Goal: Transaction & Acquisition: Download file/media

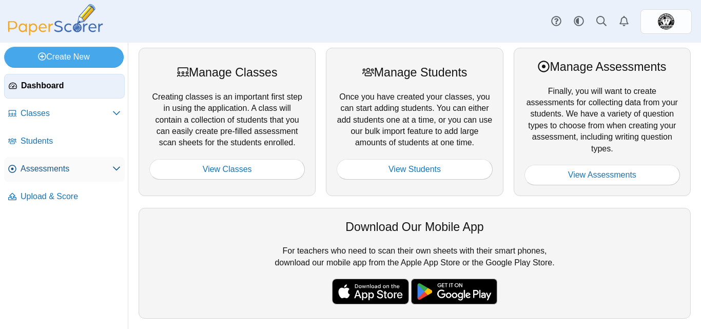
click at [46, 162] on link "Assessments" at bounding box center [64, 169] width 121 height 25
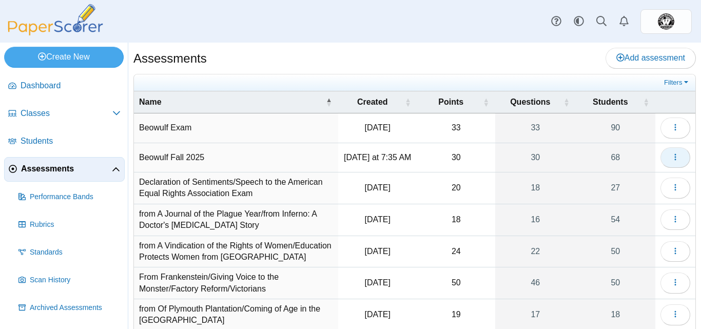
click at [673, 159] on button "button" at bounding box center [675, 157] width 30 height 21
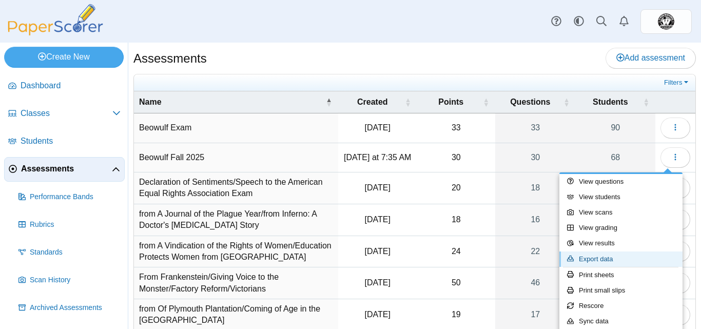
click at [617, 255] on link "Export data" at bounding box center [620, 258] width 123 height 15
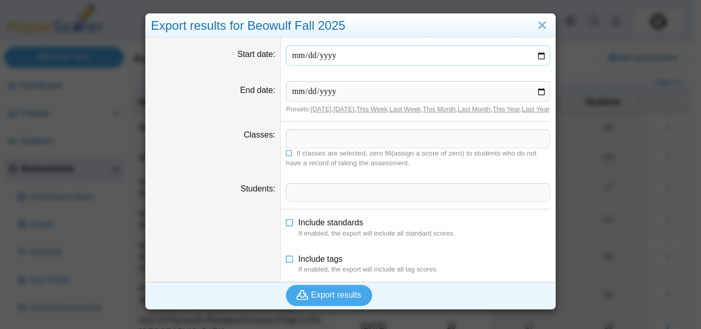
click at [537, 57] on input "Start date" at bounding box center [418, 55] width 264 height 21
type input "**********"
click at [541, 92] on input "End date" at bounding box center [418, 91] width 264 height 21
type input "**********"
click at [437, 144] on span at bounding box center [417, 138] width 263 height 17
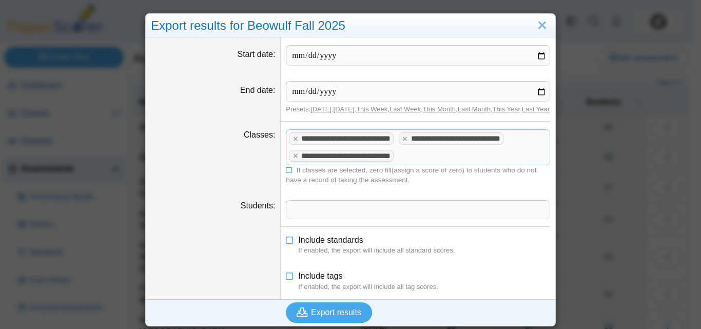
click at [295, 218] on span at bounding box center [417, 209] width 263 height 17
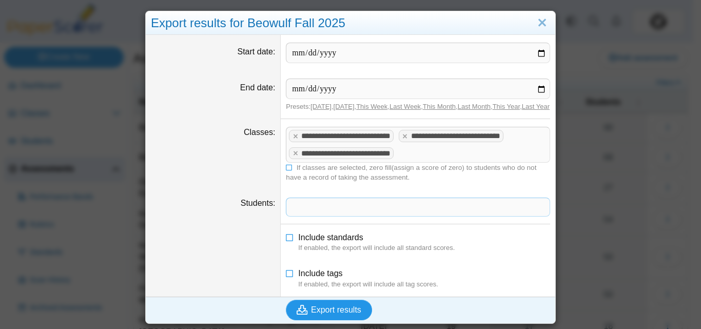
click at [326, 313] on span "Export results" at bounding box center [336, 309] width 50 height 9
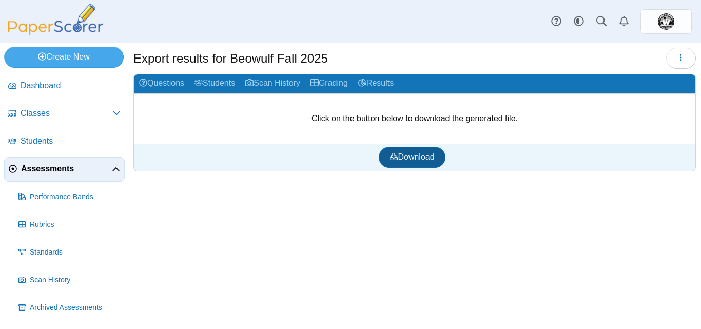
click at [420, 159] on span "Download" at bounding box center [411, 156] width 45 height 9
click at [40, 113] on span "Classes" at bounding box center [67, 113] width 92 height 11
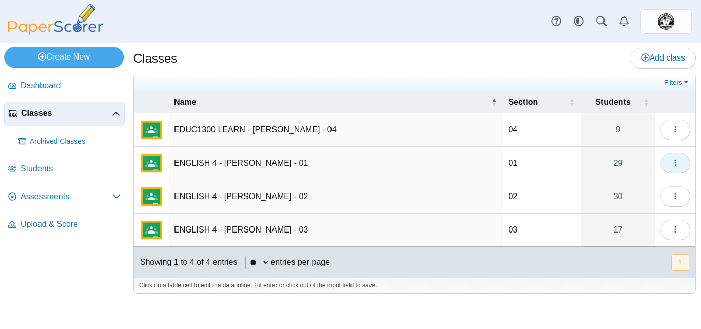
click at [685, 159] on button "button" at bounding box center [675, 163] width 30 height 21
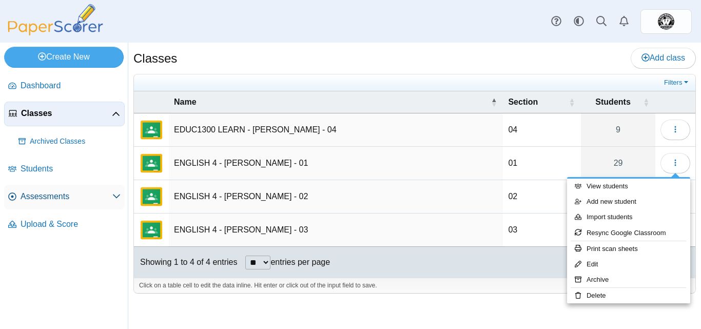
click at [50, 191] on span "Assessments" at bounding box center [67, 196] width 92 height 11
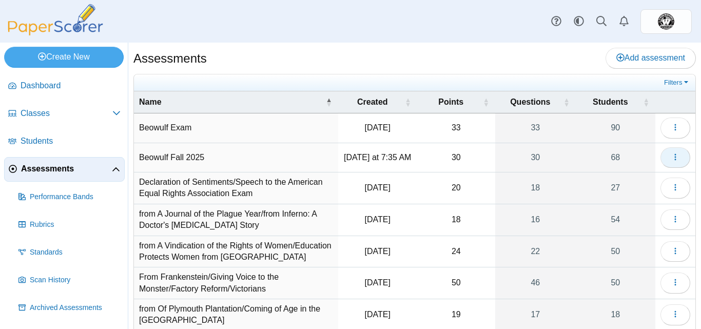
click at [671, 159] on icon "button" at bounding box center [675, 157] width 8 height 8
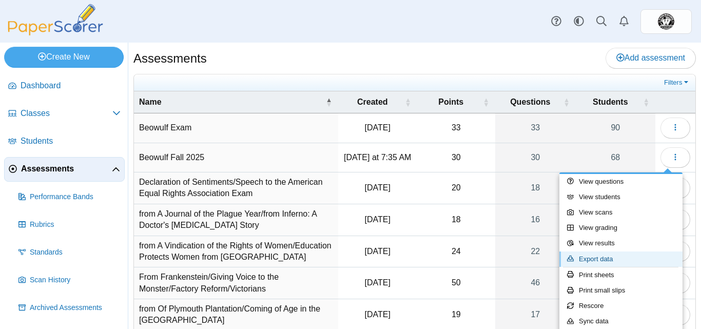
click at [641, 258] on link "Export data" at bounding box center [620, 258] width 123 height 15
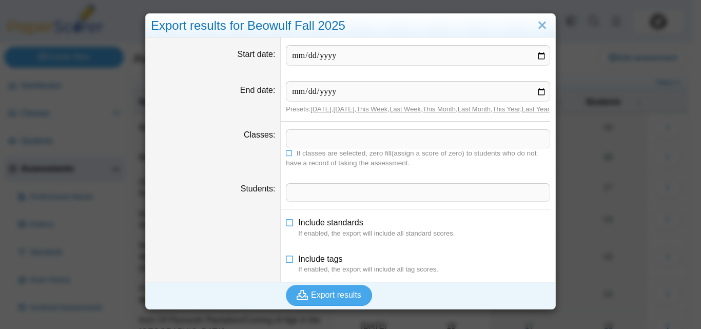
click at [371, 147] on span at bounding box center [417, 138] width 263 height 17
click at [317, 109] on link "Today" at bounding box center [320, 109] width 21 height 8
click at [311, 112] on link "Today" at bounding box center [320, 109] width 21 height 8
click at [332, 54] on input "Start date" at bounding box center [418, 55] width 264 height 21
click at [367, 48] on input "Start date" at bounding box center [418, 55] width 264 height 21
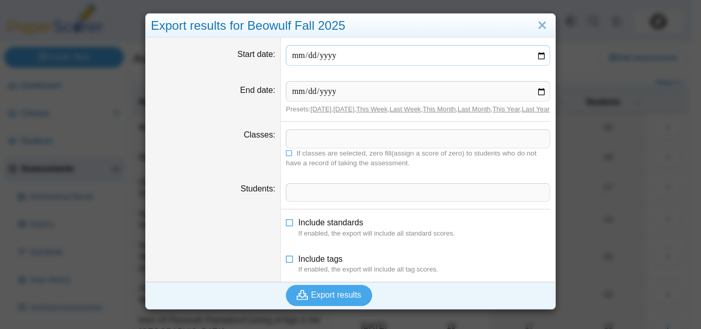
click at [367, 48] on input "Start date" at bounding box center [418, 55] width 264 height 21
click at [326, 55] on input "Start date" at bounding box center [418, 55] width 264 height 21
click at [339, 66] on input "Start date" at bounding box center [418, 55] width 264 height 21
click at [541, 55] on input "Start date" at bounding box center [418, 55] width 264 height 21
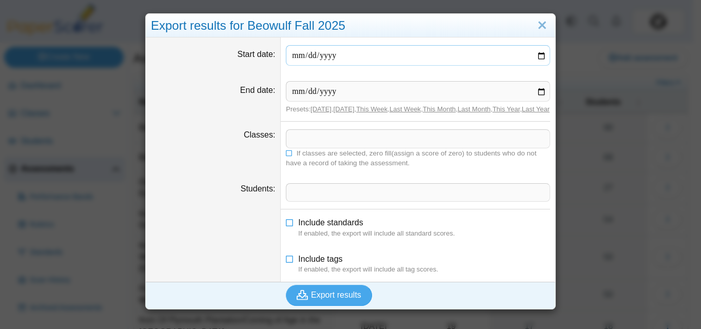
type input "**********"
click at [537, 90] on input "End date" at bounding box center [418, 91] width 264 height 21
type input "**********"
click at [341, 147] on span at bounding box center [417, 138] width 263 height 17
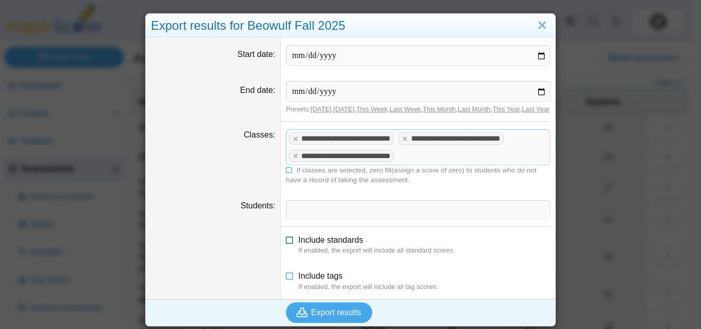
click at [286, 242] on icon at bounding box center [290, 237] width 8 height 7
click at [286, 278] on icon at bounding box center [290, 273] width 8 height 7
click at [332, 218] on span at bounding box center [417, 209] width 263 height 17
click at [325, 317] on span "Export results" at bounding box center [336, 312] width 50 height 9
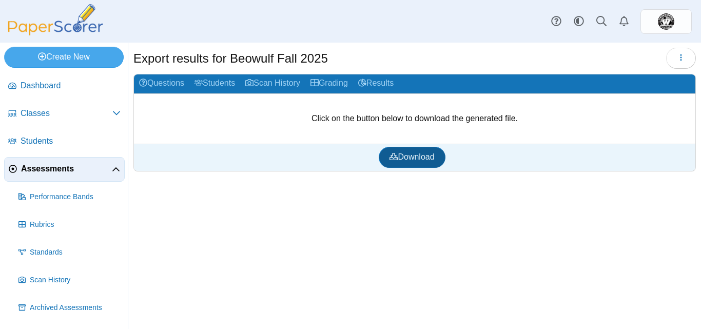
click at [440, 155] on link "Download" at bounding box center [412, 157] width 66 height 21
click at [66, 176] on link "Assessments" at bounding box center [64, 169] width 121 height 25
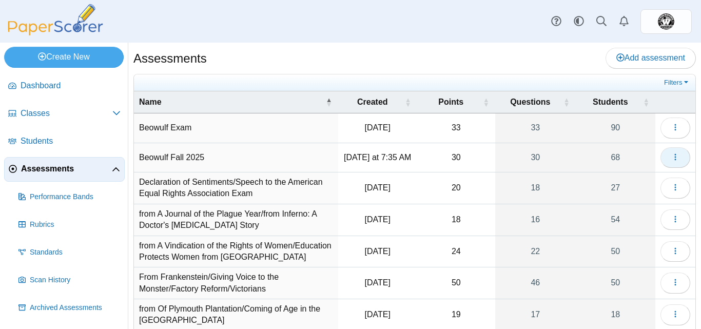
click at [671, 157] on icon "button" at bounding box center [675, 157] width 8 height 8
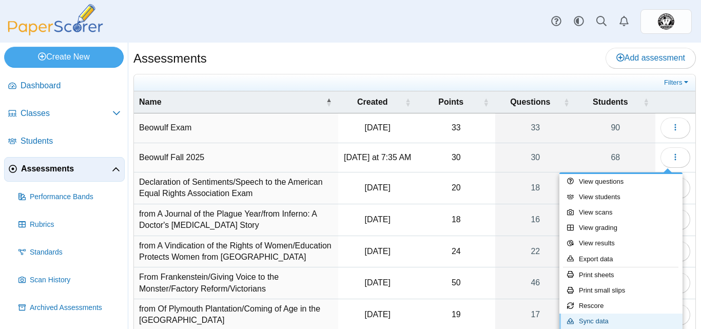
click at [590, 322] on link "Sync data" at bounding box center [620, 320] width 123 height 15
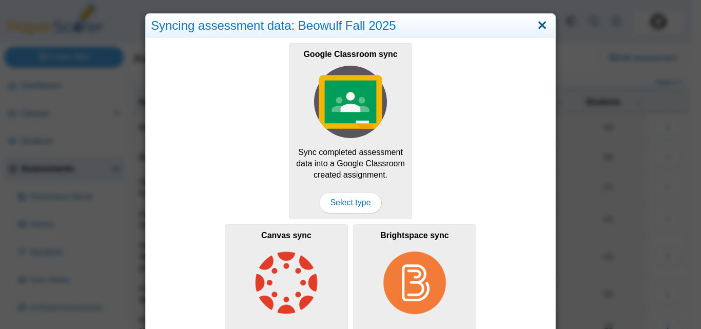
click at [538, 26] on link "Close" at bounding box center [542, 25] width 16 height 17
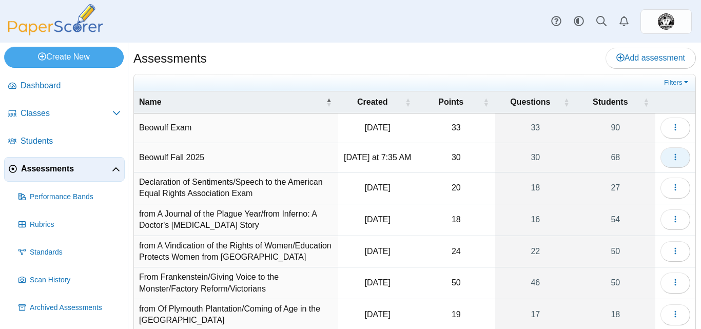
click at [675, 160] on button "button" at bounding box center [675, 157] width 30 height 21
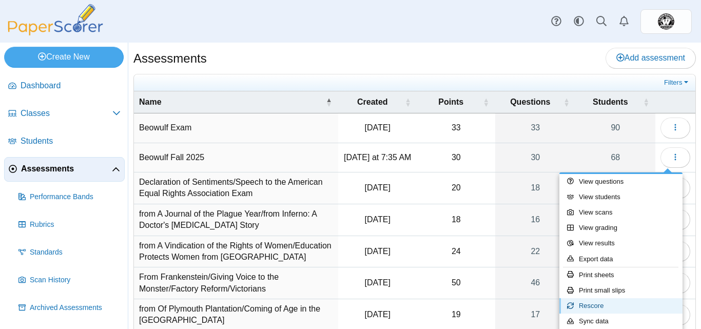
click at [613, 306] on link "Rescore" at bounding box center [620, 305] width 123 height 15
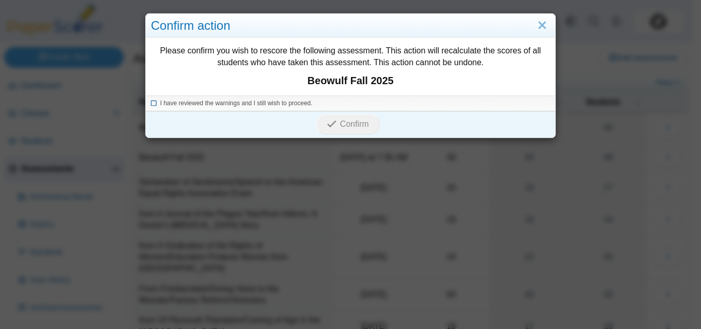
click at [152, 104] on icon at bounding box center [154, 102] width 6 height 6
click at [342, 126] on span "Confirm" at bounding box center [354, 124] width 29 height 9
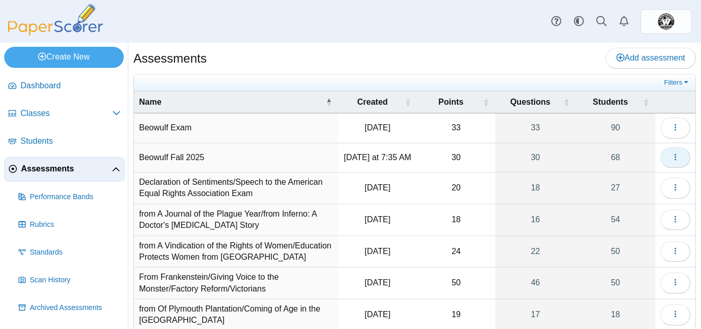
click at [675, 154] on button "button" at bounding box center [675, 157] width 30 height 21
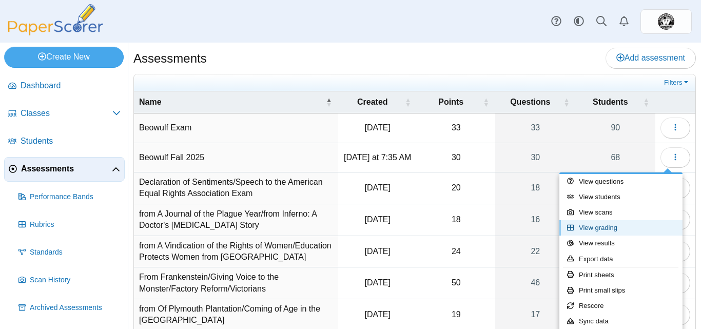
click at [606, 230] on link "View grading" at bounding box center [620, 227] width 123 height 15
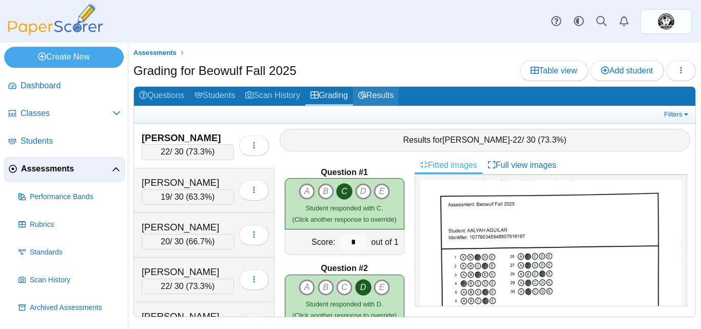
click at [385, 97] on link "Results" at bounding box center [376, 96] width 46 height 19
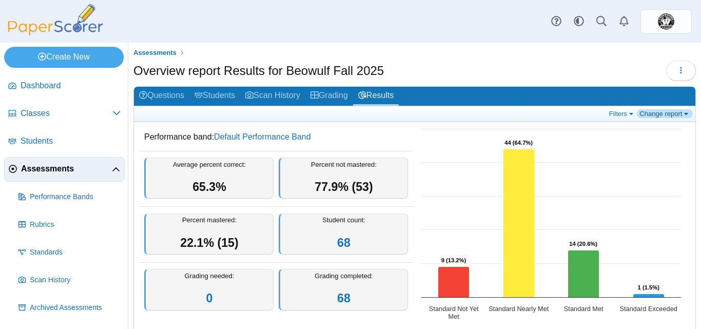
click at [677, 113] on link "Change report" at bounding box center [665, 113] width 56 height 9
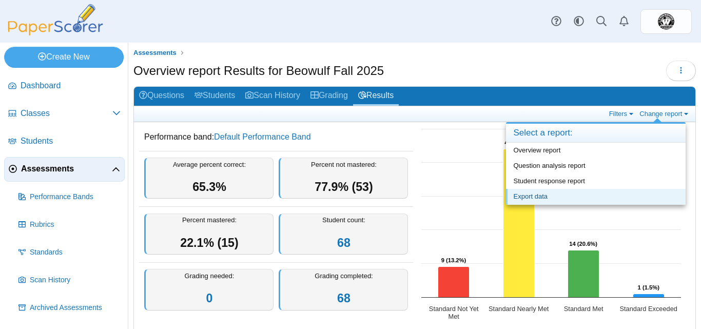
click at [551, 196] on link "Export data" at bounding box center [596, 196] width 180 height 15
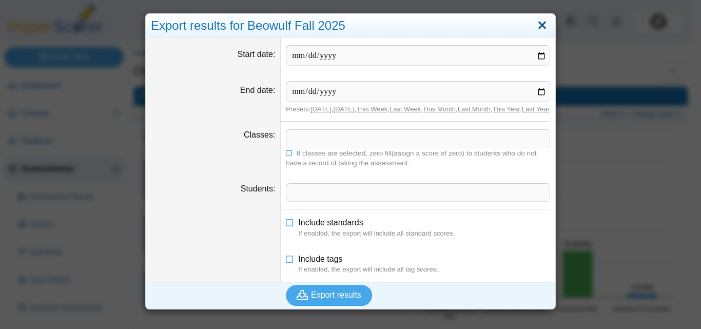
click at [534, 24] on link "Close" at bounding box center [542, 25] width 16 height 17
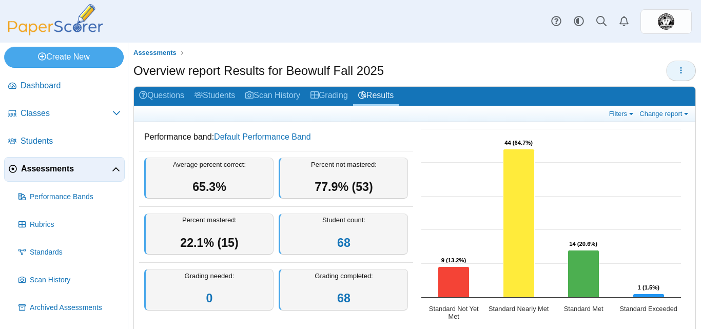
click at [680, 67] on use "button" at bounding box center [681, 70] width 2 height 7
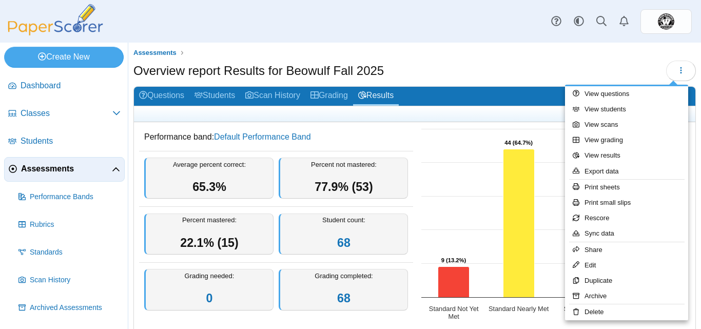
click at [521, 56] on ul "Assessments" at bounding box center [414, 53] width 562 height 10
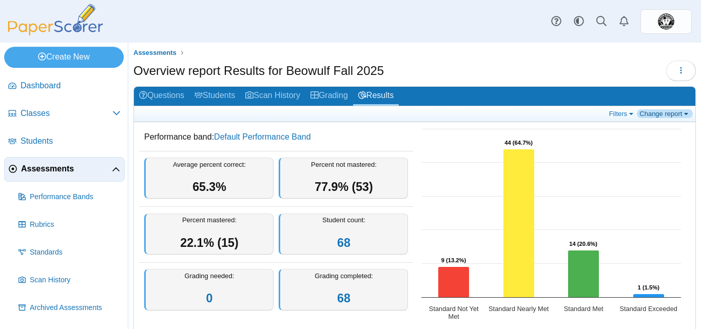
click at [683, 114] on link "Change report" at bounding box center [665, 113] width 56 height 9
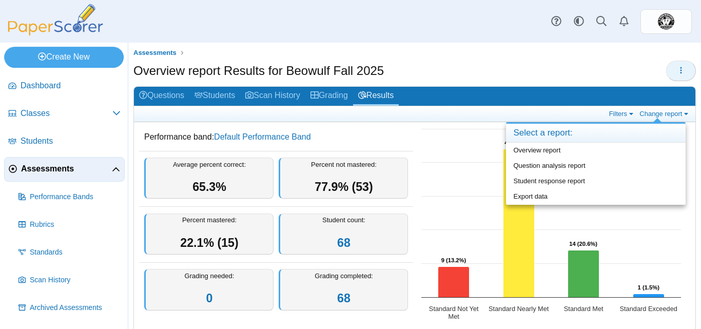
click at [675, 63] on button "button" at bounding box center [681, 71] width 30 height 21
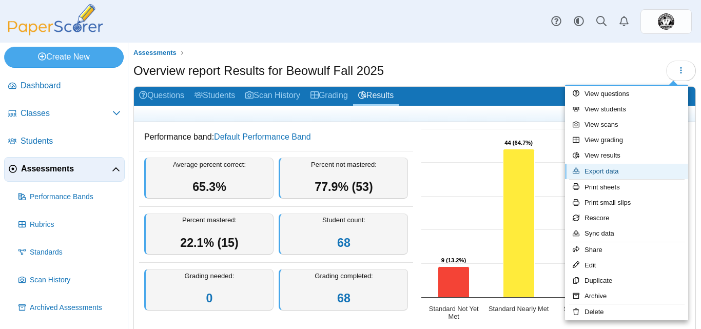
click at [614, 171] on link "Export data" at bounding box center [626, 171] width 123 height 15
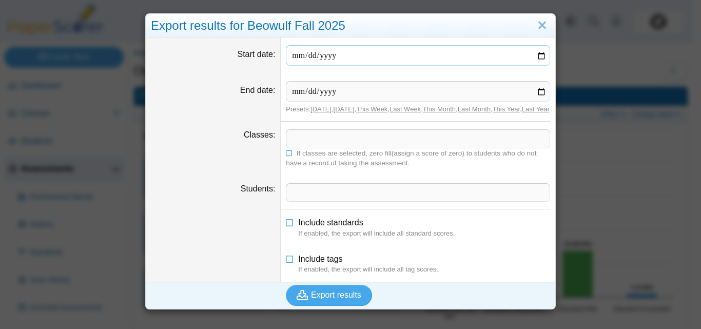
click at [537, 53] on input "Start date" at bounding box center [418, 55] width 264 height 21
click at [542, 91] on input "End date" at bounding box center [418, 91] width 264 height 21
click at [536, 57] on input "**********" at bounding box center [418, 55] width 264 height 21
type input "**********"
click at [537, 94] on input "End date" at bounding box center [418, 91] width 264 height 21
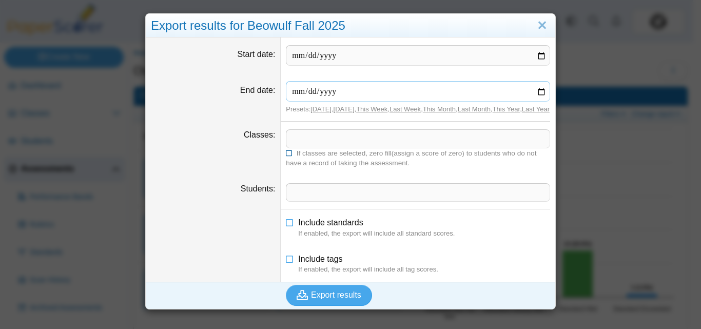
type input "**********"
click at [313, 296] on button "Export results" at bounding box center [329, 295] width 86 height 21
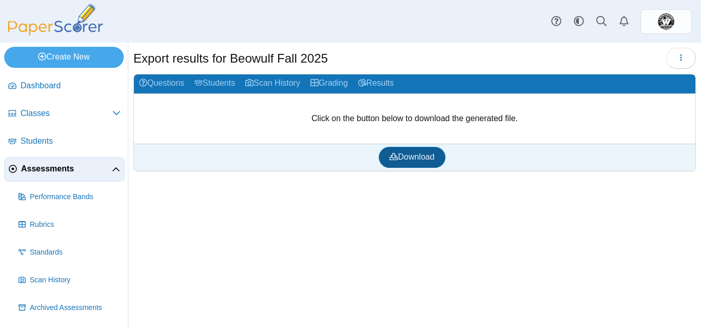
click at [427, 159] on span "Download" at bounding box center [411, 156] width 45 height 9
